Goal: Information Seeking & Learning: Learn about a topic

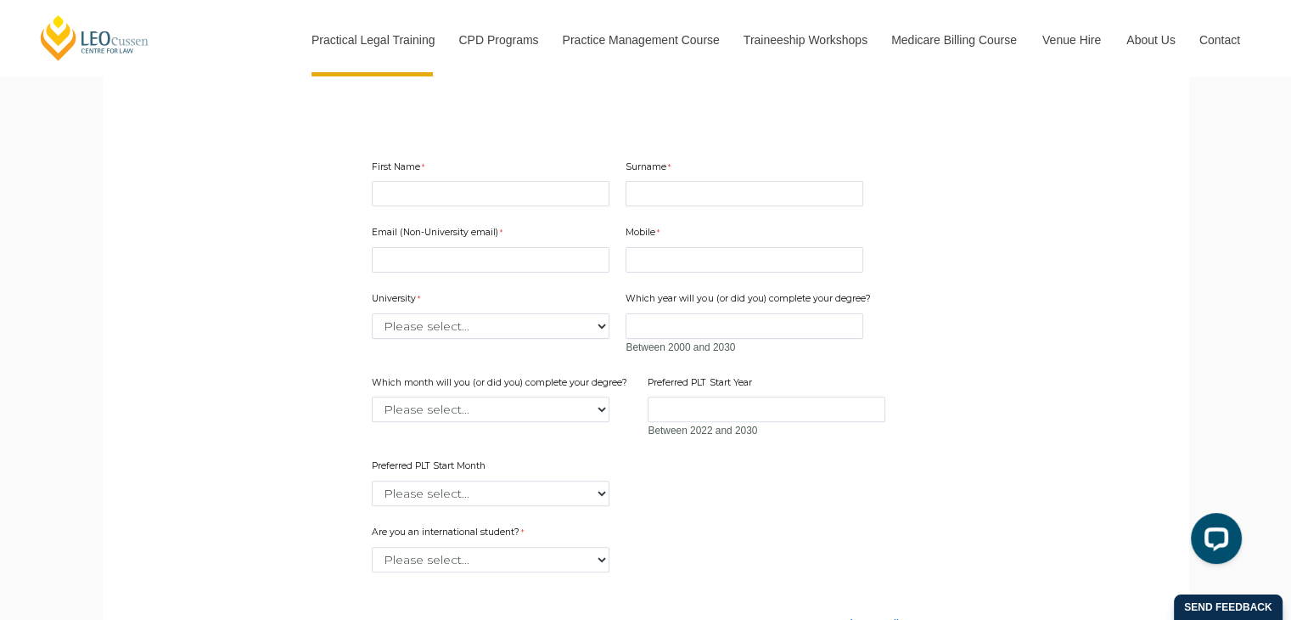
scroll to position [509, 0]
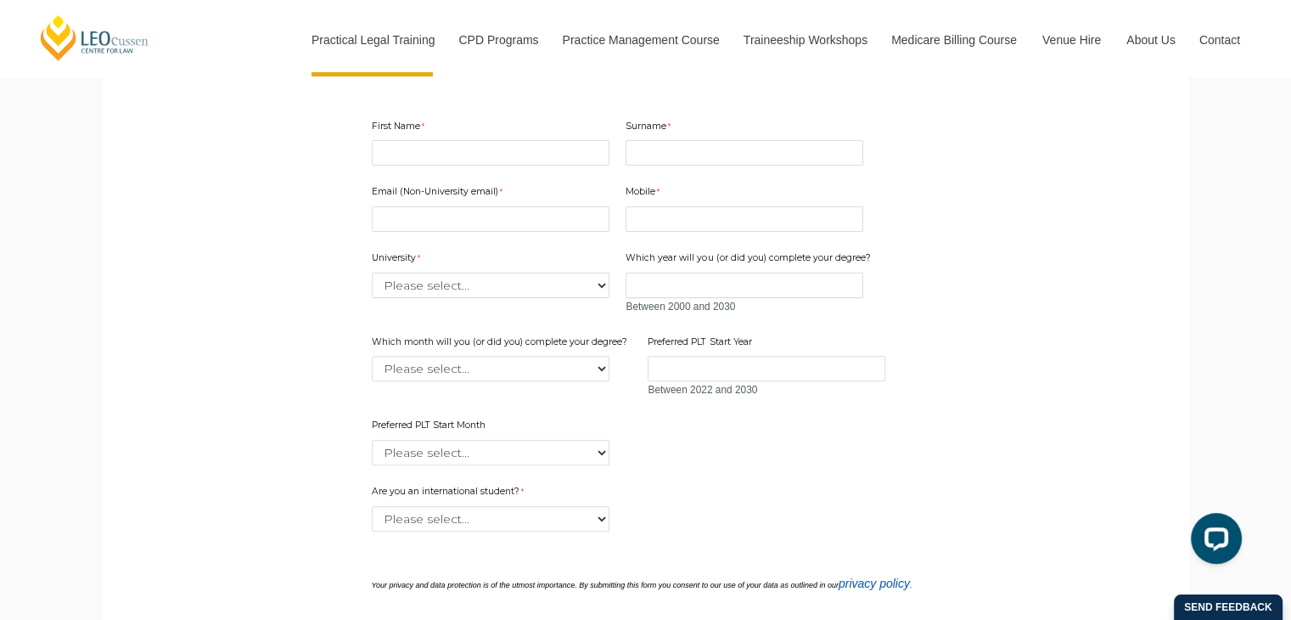
click at [445, 137] on div "First Name" at bounding box center [490, 142] width 251 height 53
click at [440, 153] on input "First Name" at bounding box center [491, 152] width 238 height 25
type input "Hanna"
type input "Shapila"
type input "shapilahanna@gmail.com"
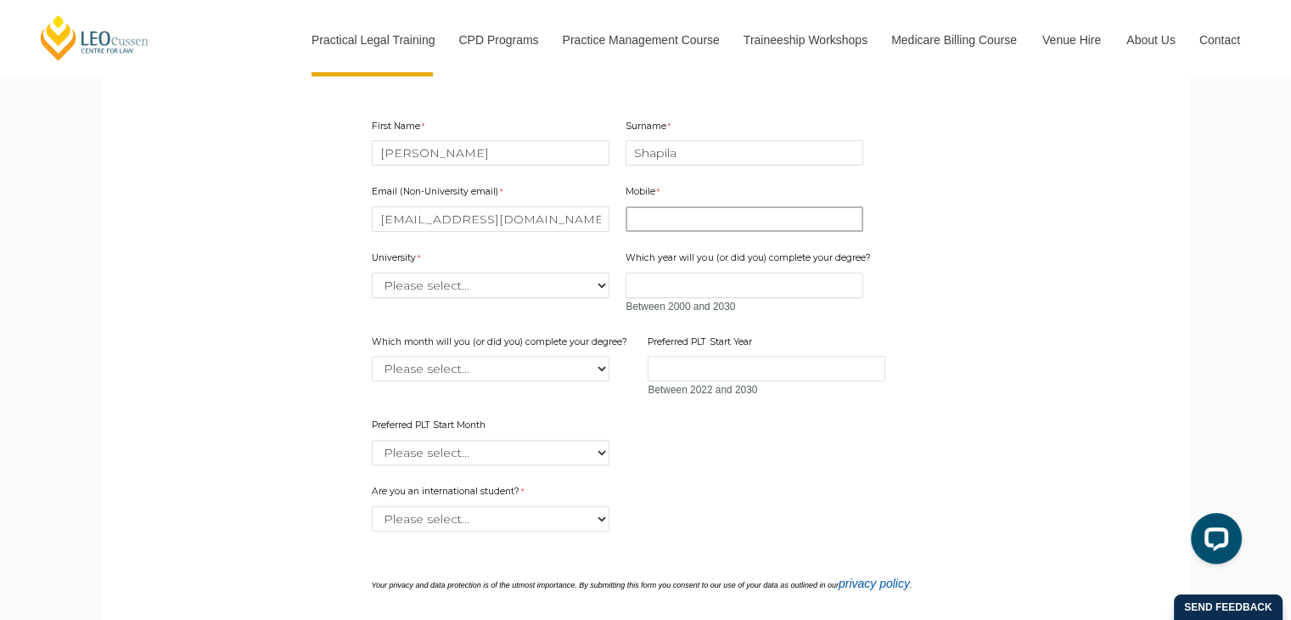
type input "0451371817"
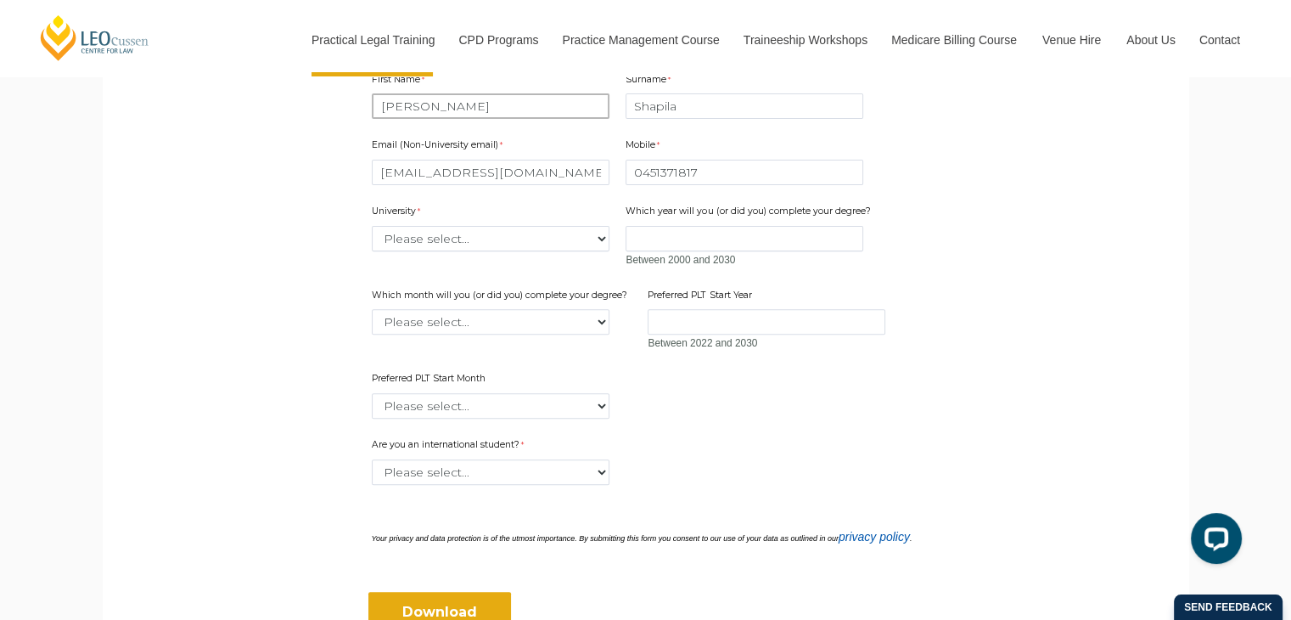
scroll to position [594, 0]
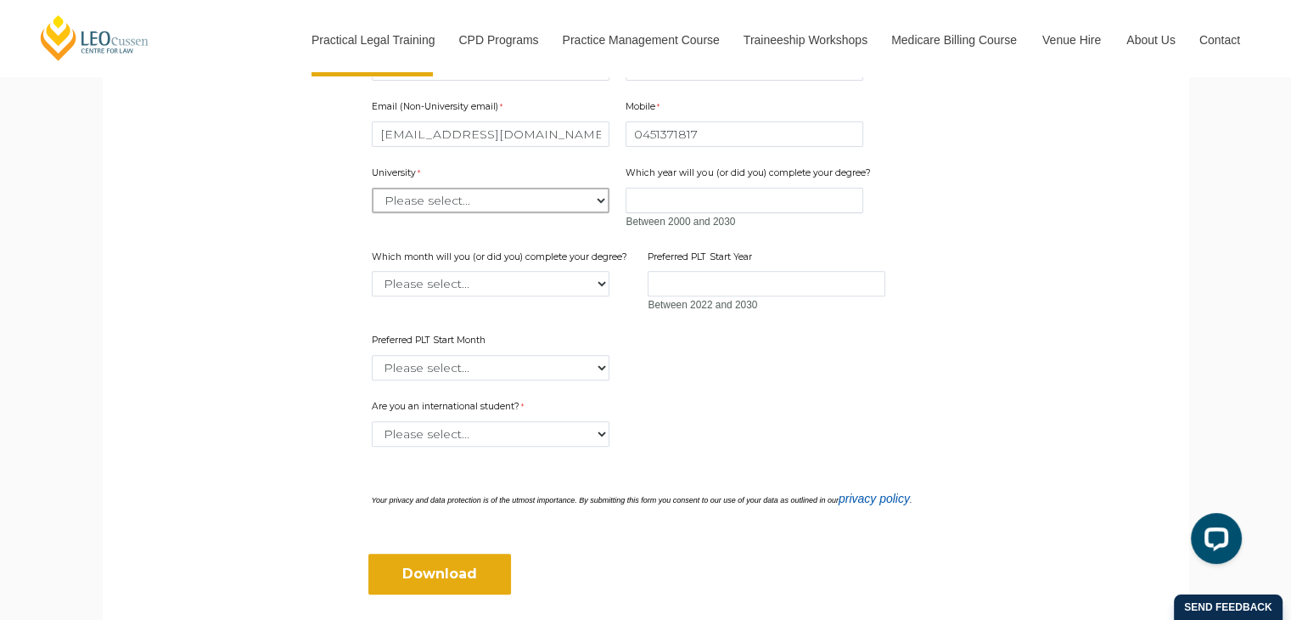
click at [455, 203] on select "Please select... Australian Catholic University Australian National University …" at bounding box center [491, 200] width 238 height 25
select select "tfa_2204"
click at [372, 188] on select "Please select... Australian Catholic University Australian National University …" at bounding box center [491, 200] width 238 height 25
click at [520, 436] on select "Please select... Yes No" at bounding box center [491, 433] width 238 height 25
select select "tfa_59"
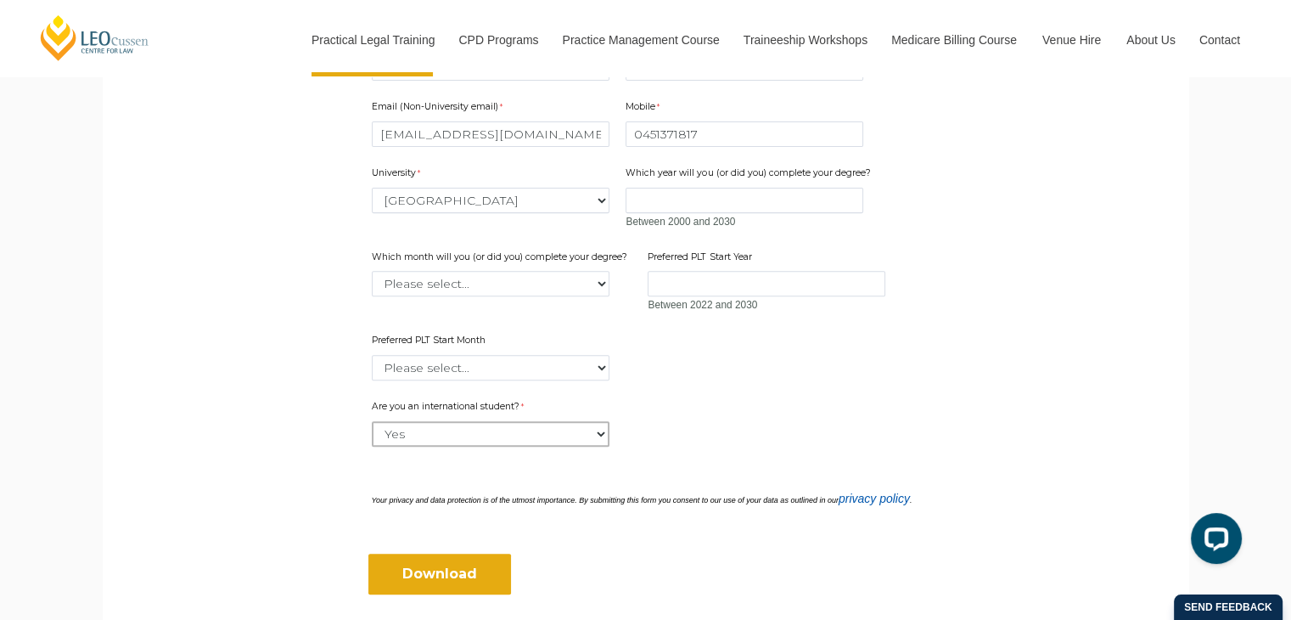
click at [372, 421] on select "Please select... Yes No" at bounding box center [491, 433] width 238 height 25
click at [461, 566] on input "Download" at bounding box center [439, 574] width 143 height 41
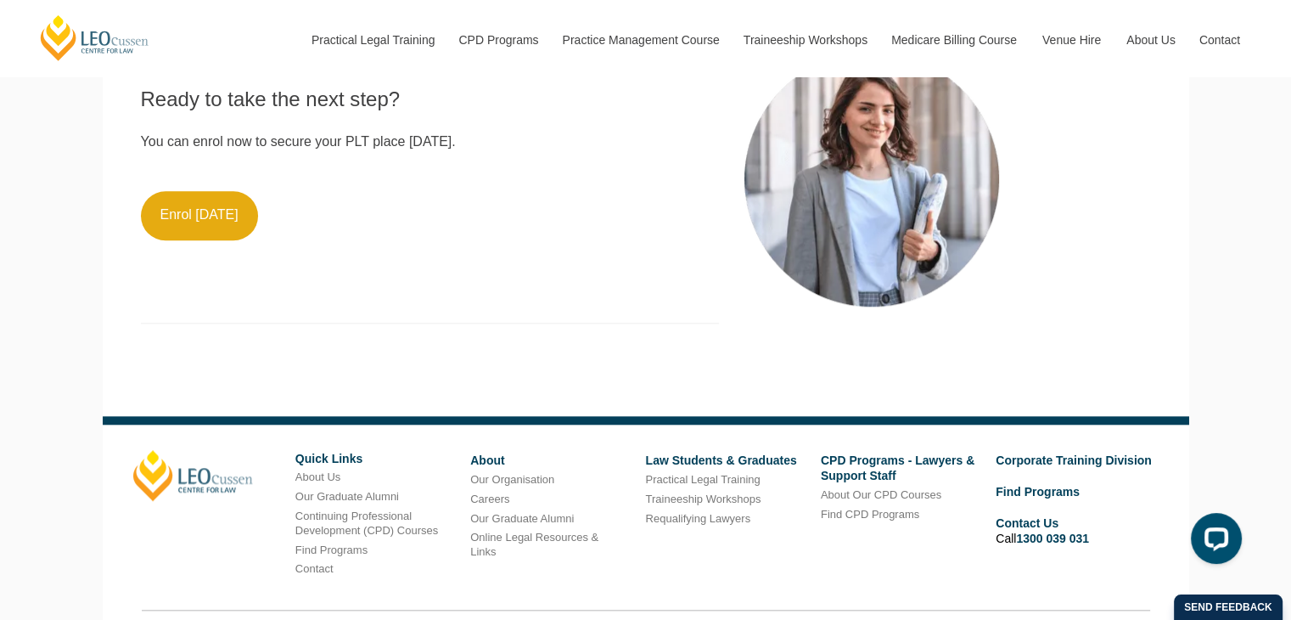
scroll to position [1698, 0]
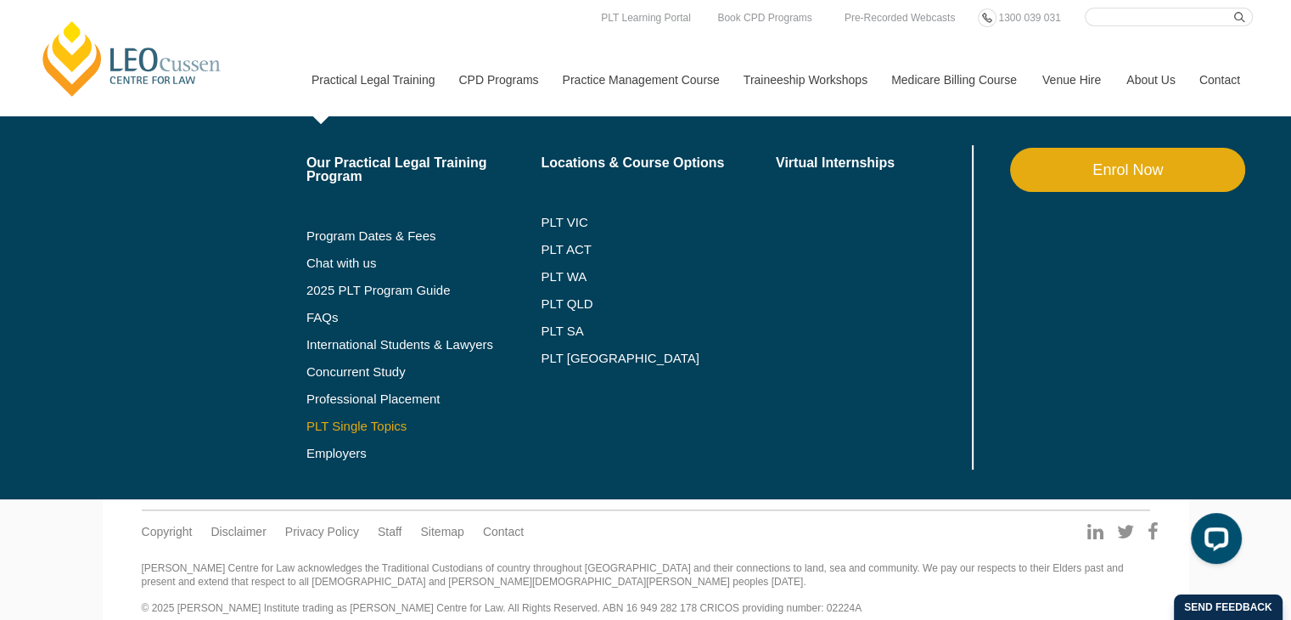
click at [355, 427] on link "PLT Single Topics" at bounding box center [423, 426] width 235 height 14
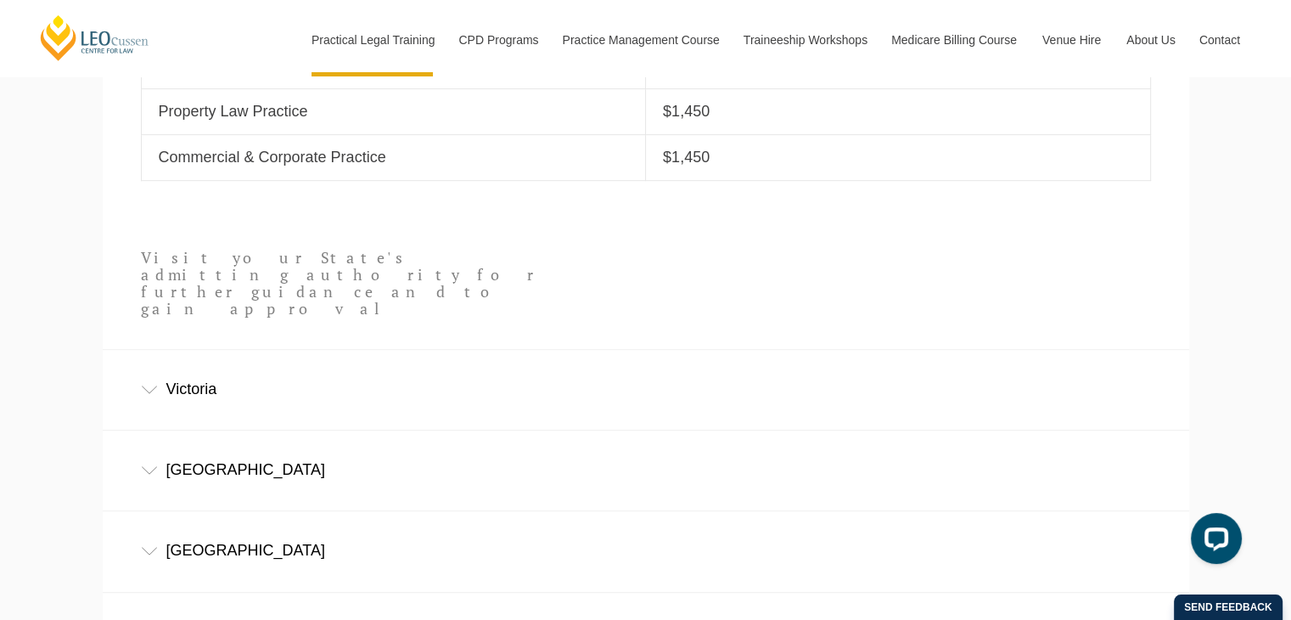
scroll to position [1019, 0]
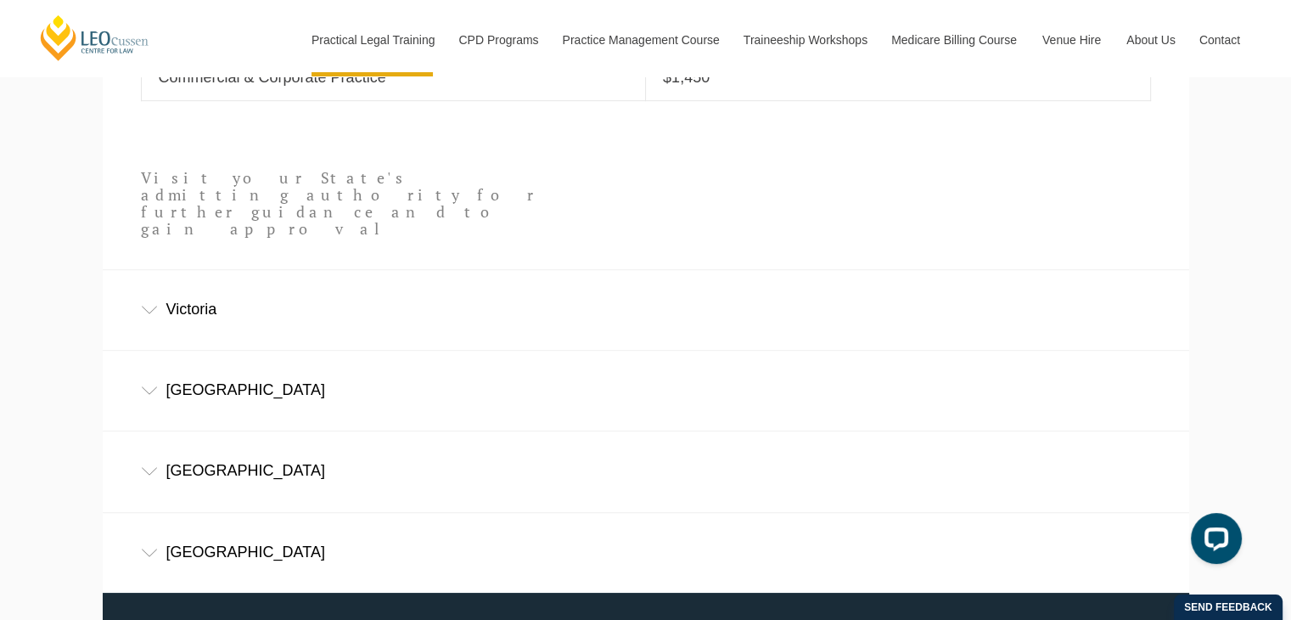
click at [387, 270] on div "Victoria" at bounding box center [646, 309] width 1087 height 79
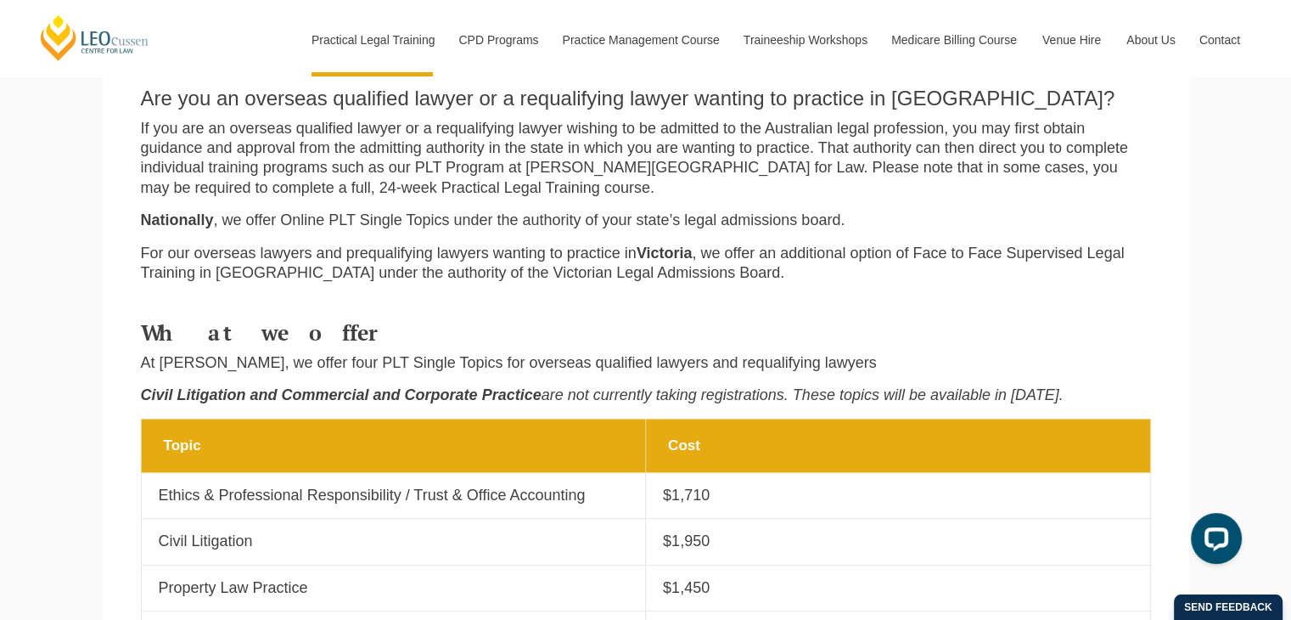
scroll to position [0, 0]
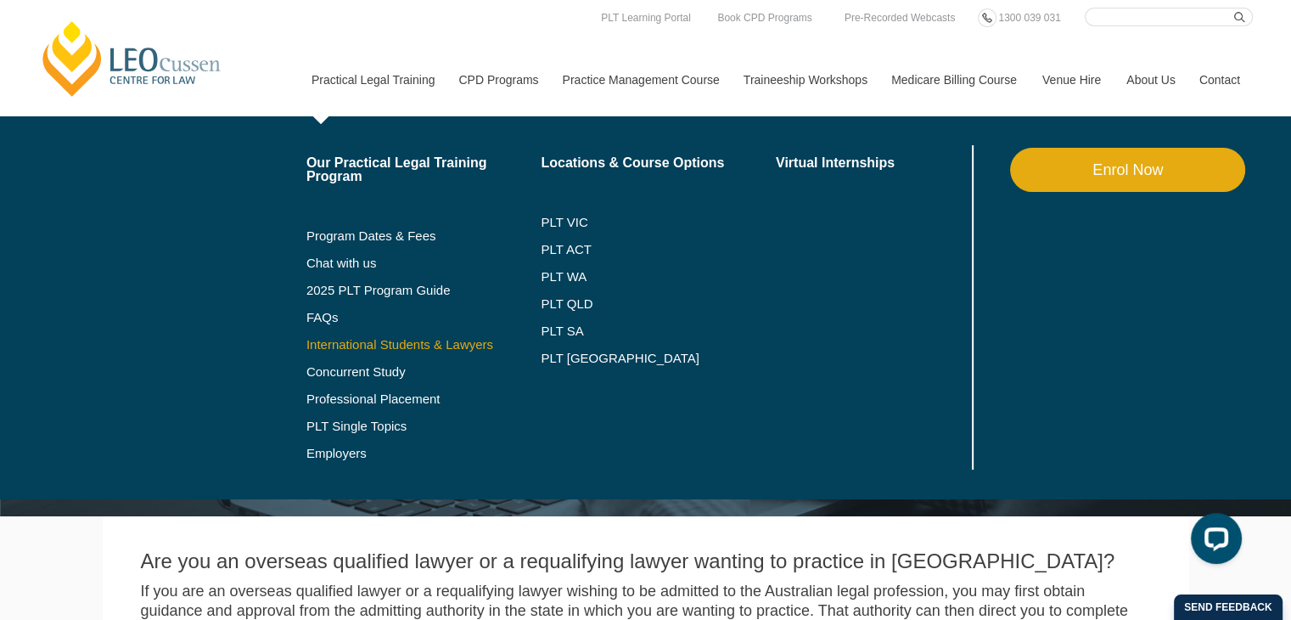
click at [369, 347] on link "International Students & Lawyers" at bounding box center [423, 345] width 235 height 14
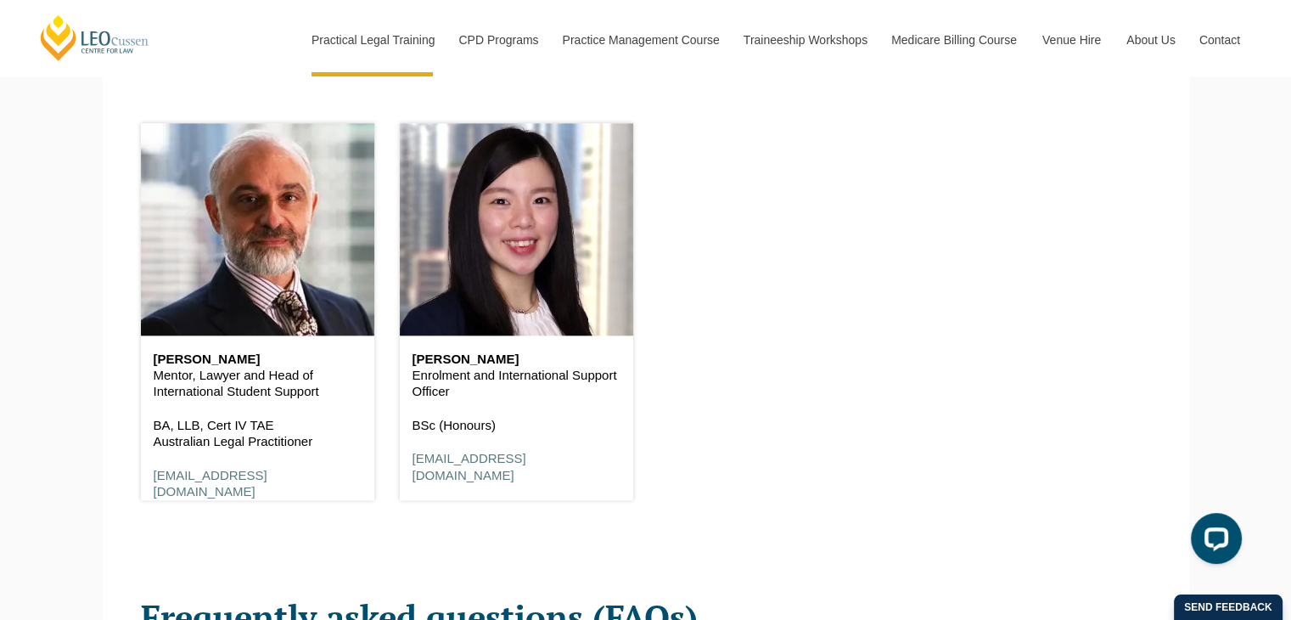
scroll to position [2122, 0]
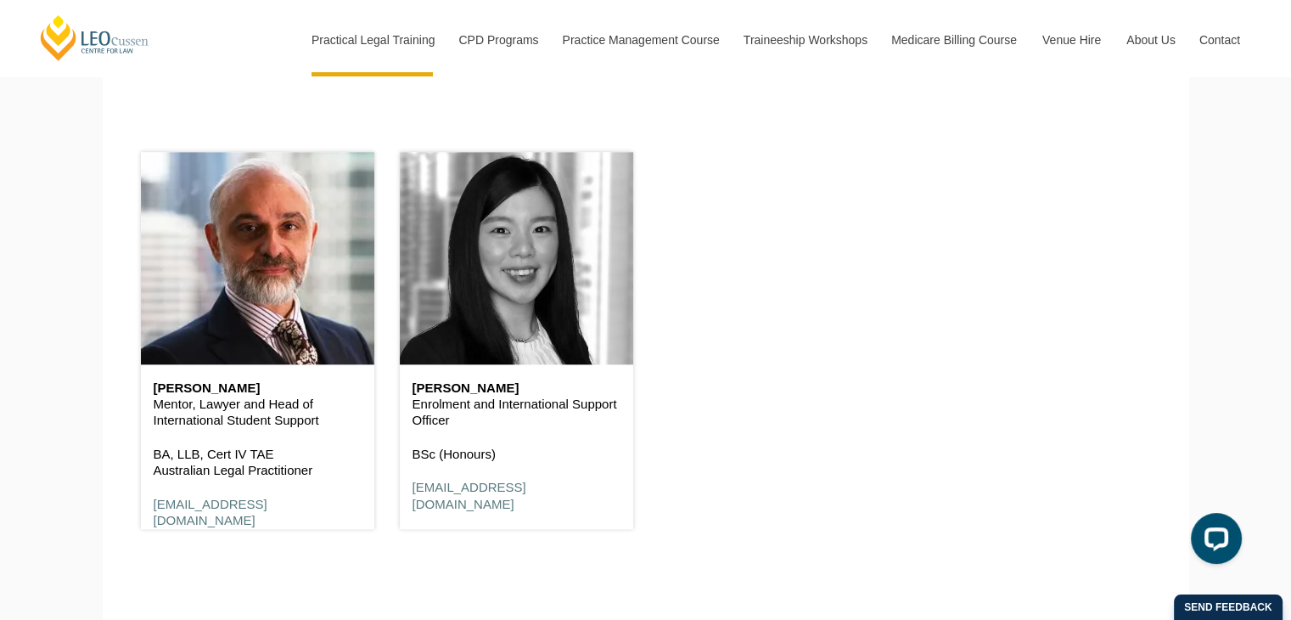
click at [461, 289] on header at bounding box center [516, 258] width 233 height 212
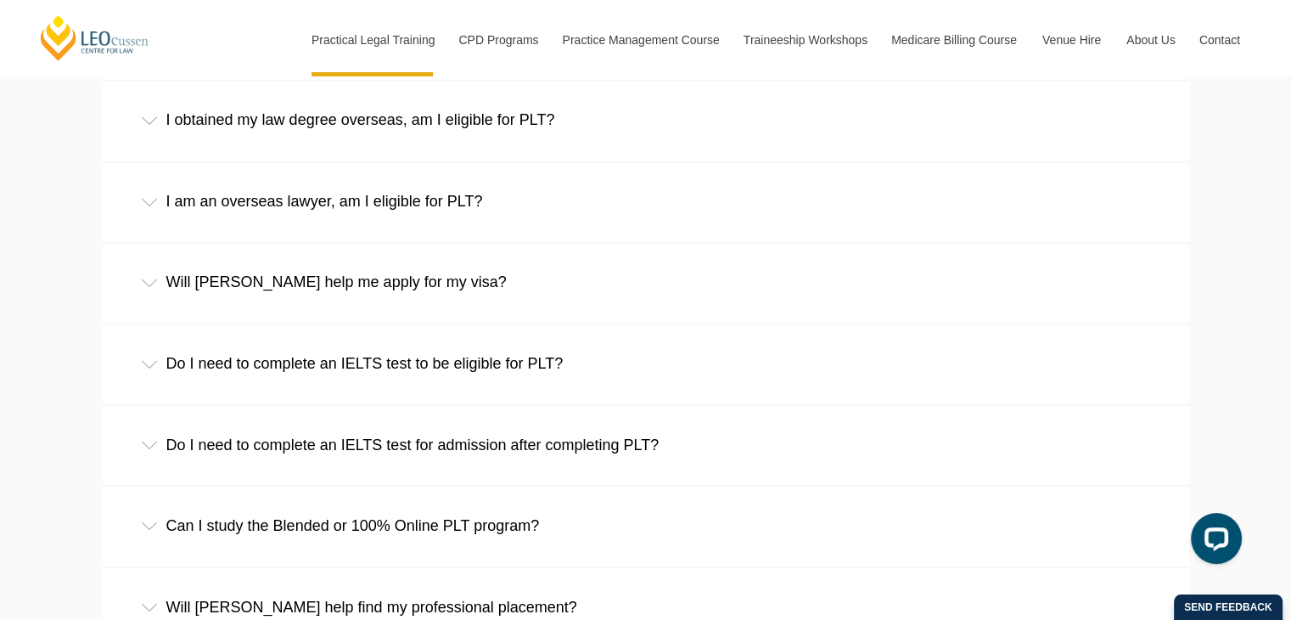
scroll to position [2802, 0]
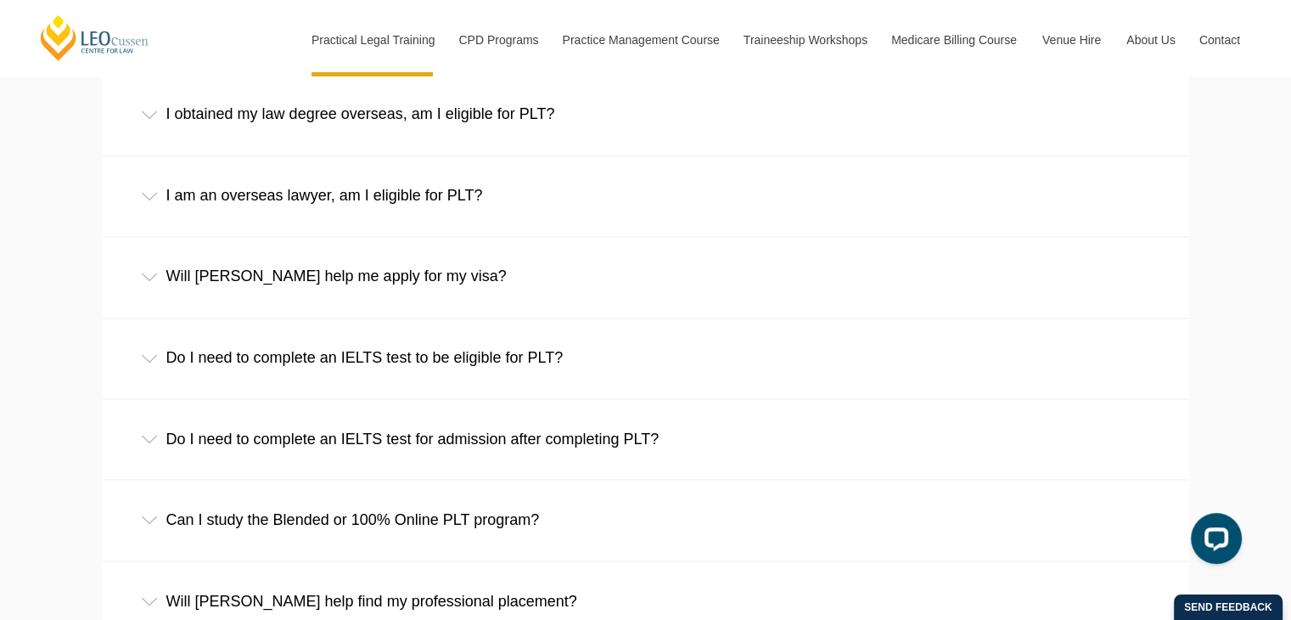
click at [480, 374] on div "Do I need to complete an IELTS test to be eligible for PLT?" at bounding box center [646, 357] width 1087 height 79
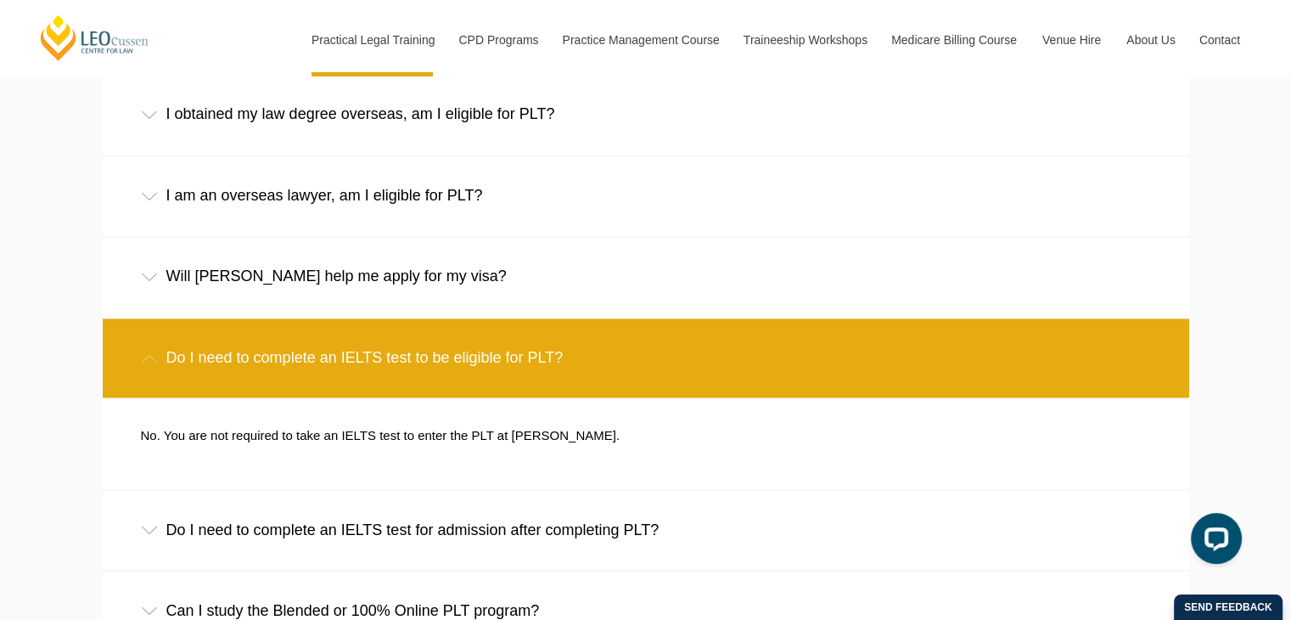
click at [480, 374] on div "Do I need to complete an IELTS test to be eligible for PLT?" at bounding box center [646, 357] width 1087 height 79
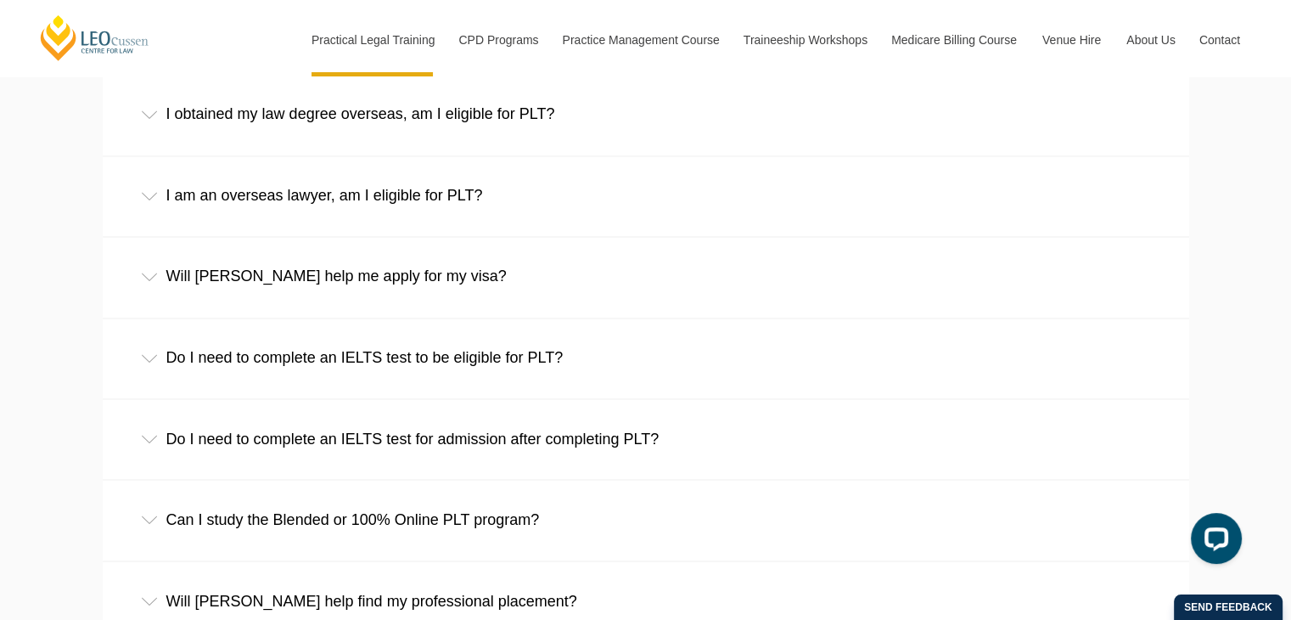
scroll to position [2887, 0]
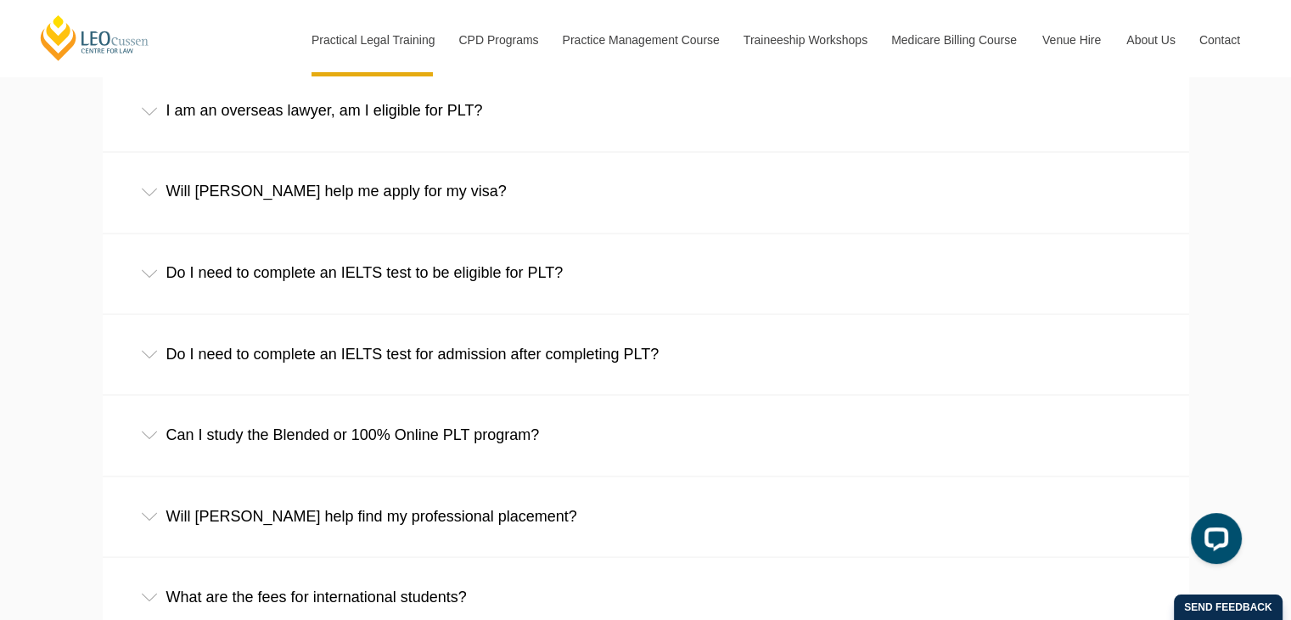
click at [479, 365] on div "Do I need to complete an IELTS test for admission after completing PLT?" at bounding box center [646, 353] width 1087 height 79
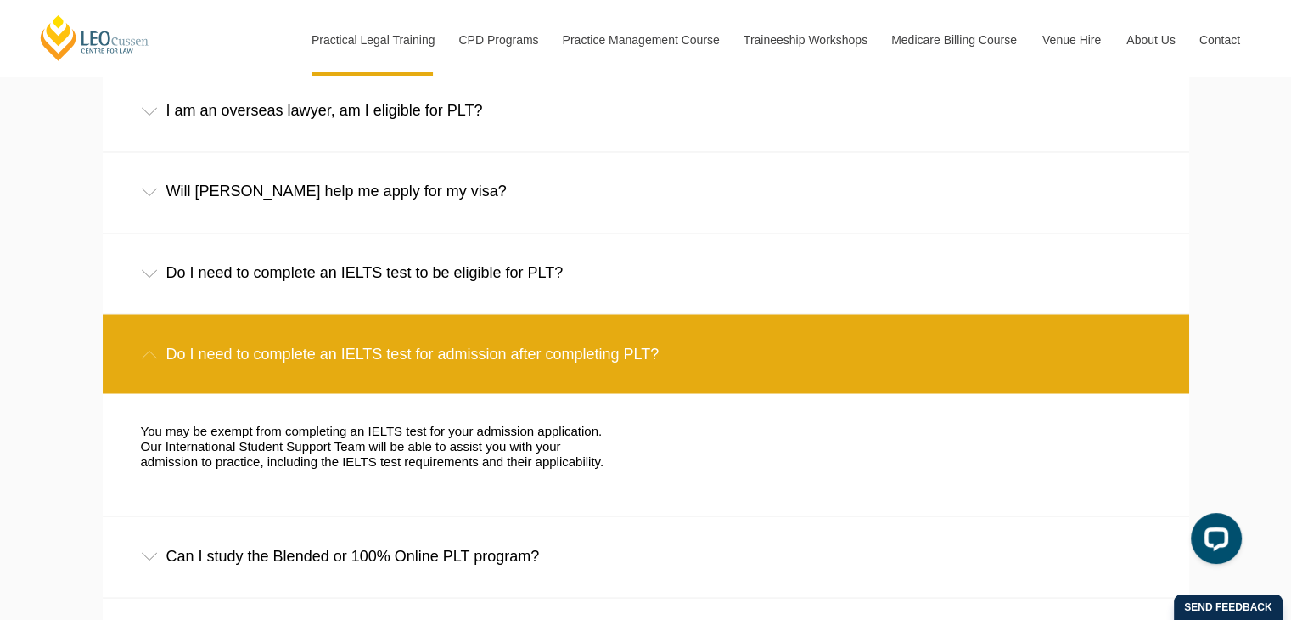
click at [469, 373] on div "Do I need to complete an IELTS test for admission after completing PLT?" at bounding box center [646, 353] width 1087 height 79
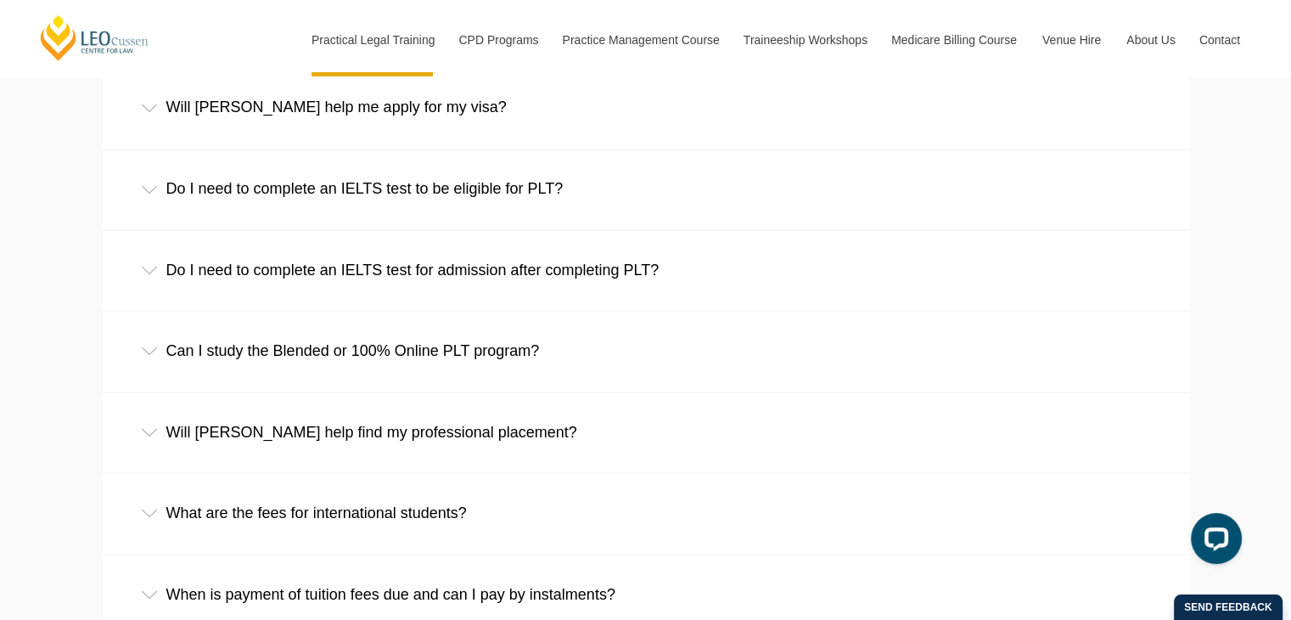
scroll to position [2971, 0]
click at [469, 373] on div "Can I study the Blended or 100% Online PLT program?" at bounding box center [646, 349] width 1087 height 79
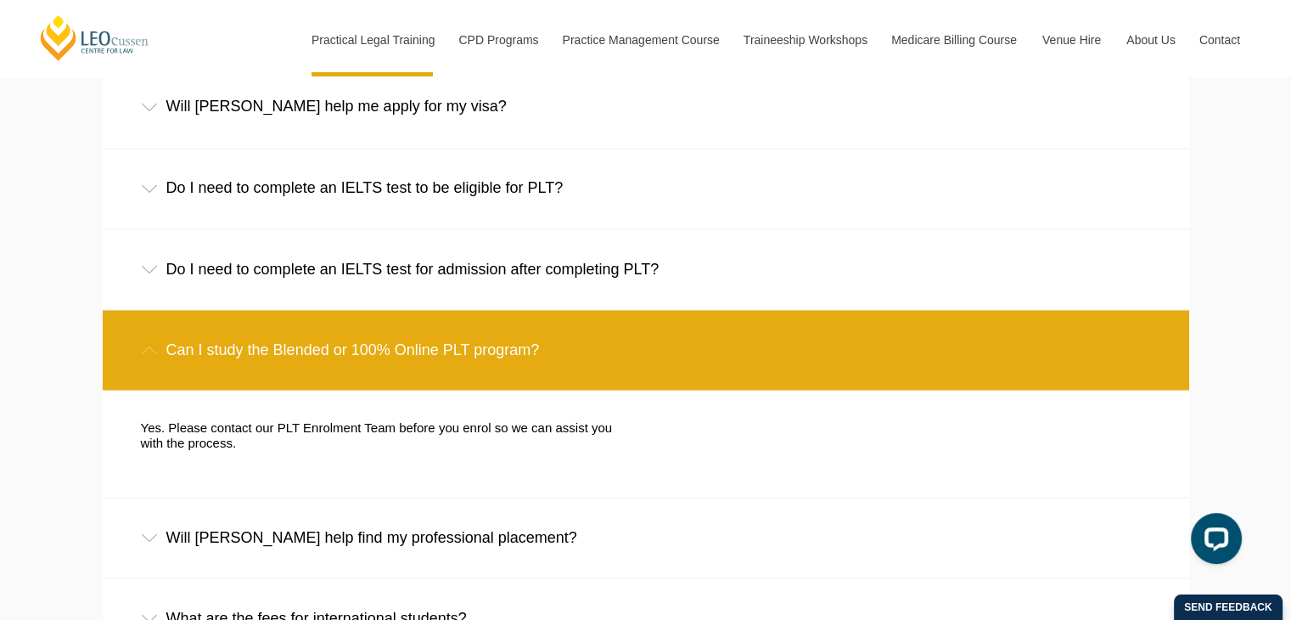
click at [469, 373] on div "Can I study the Blended or 100% Online PLT program?" at bounding box center [646, 349] width 1087 height 79
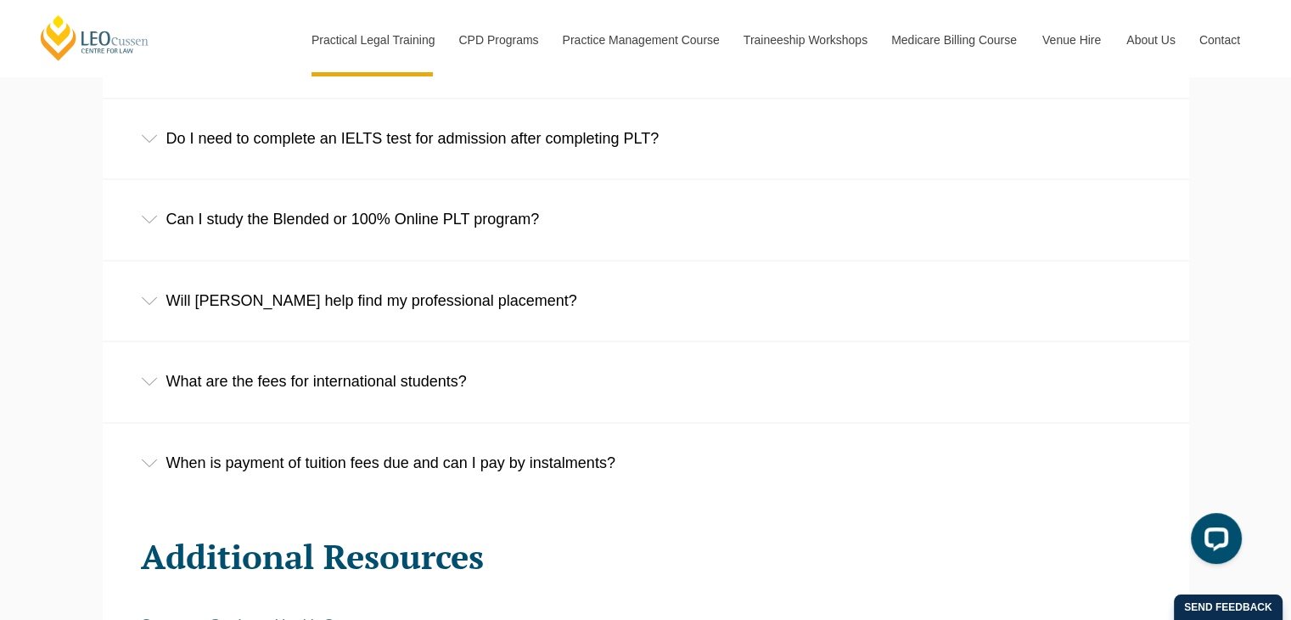
scroll to position [3141, 0]
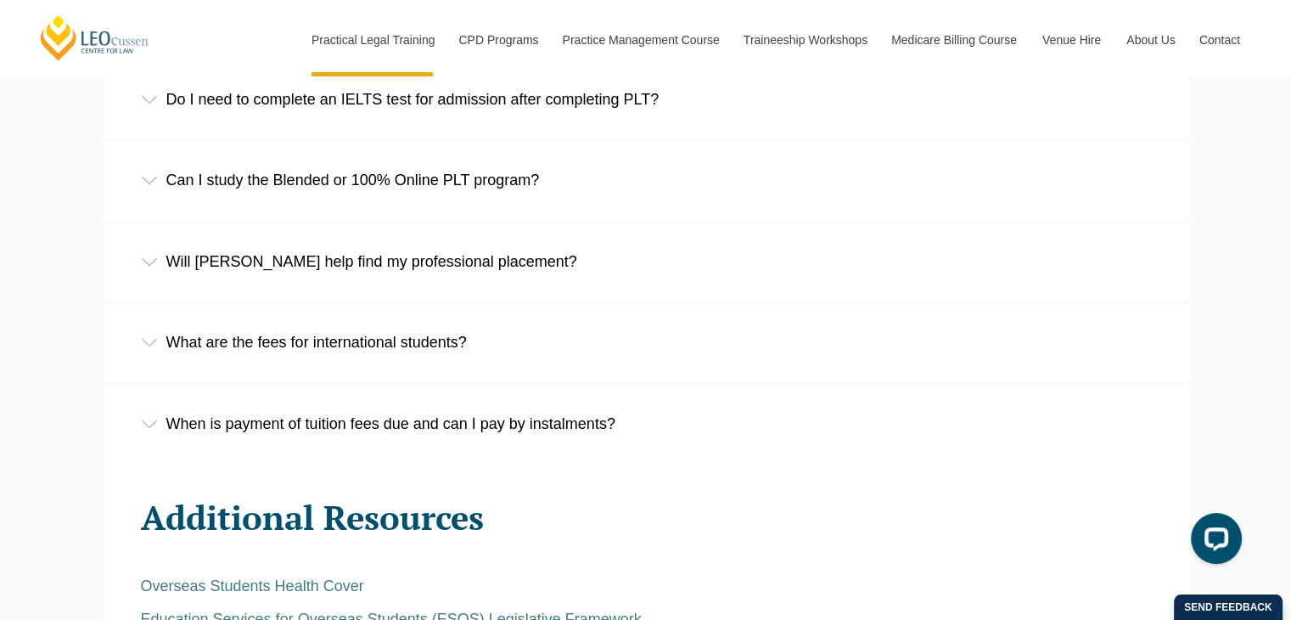
click at [471, 347] on div "What are the fees for international students?" at bounding box center [646, 341] width 1087 height 79
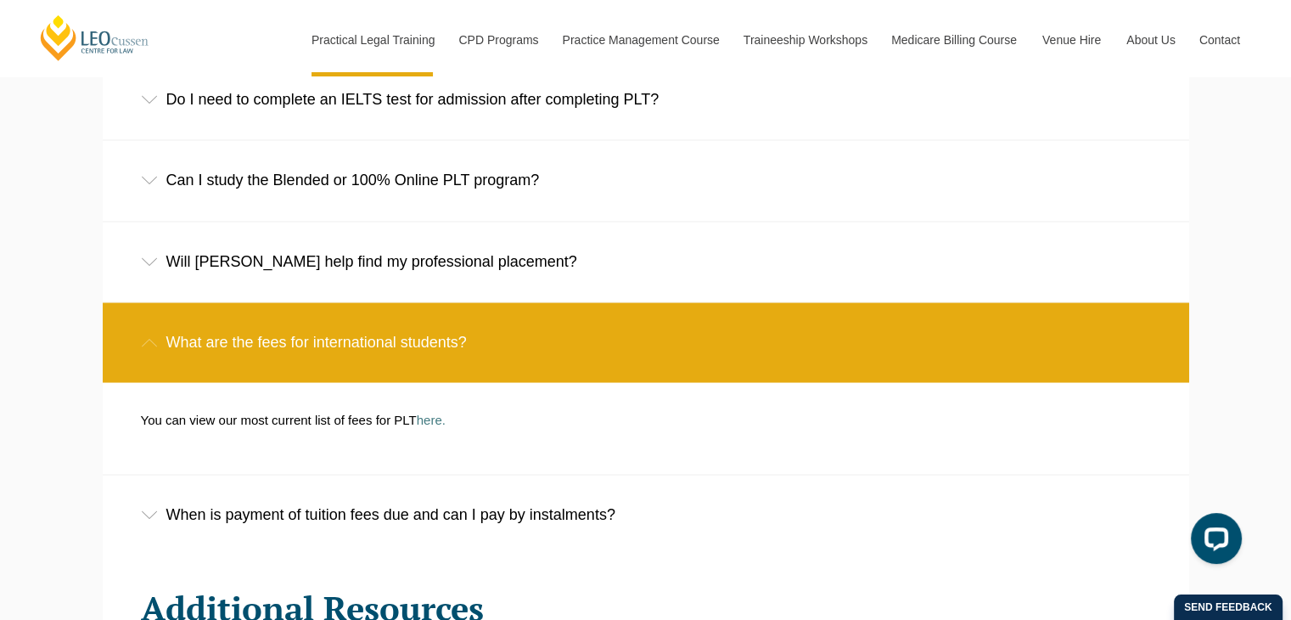
click at [471, 347] on div "What are the fees for international students?" at bounding box center [646, 341] width 1087 height 79
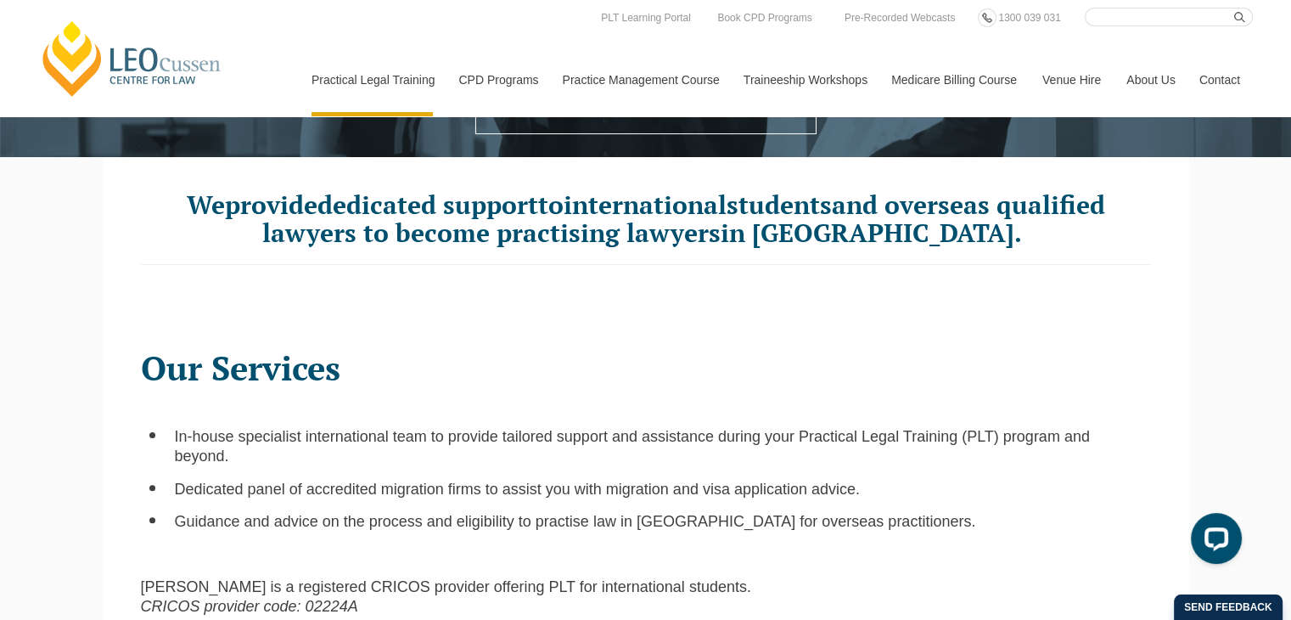
scroll to position [0, 0]
